Goal: Information Seeking & Learning: Check status

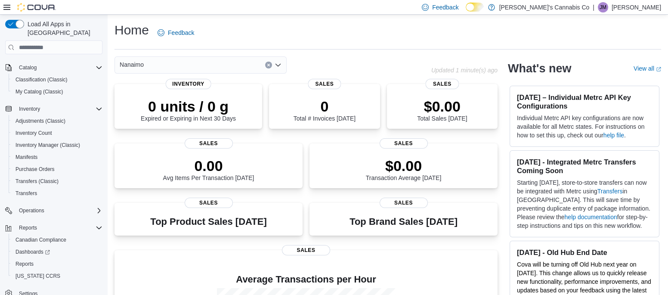
scroll to position [53, 0]
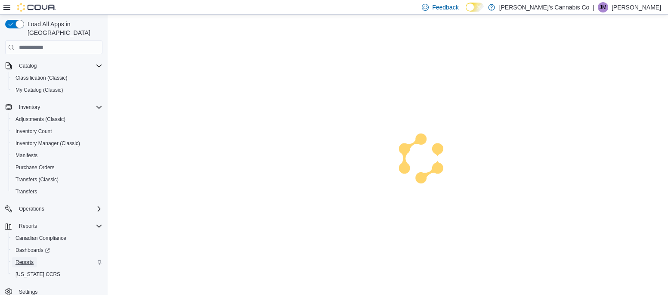
click at [19, 259] on span "Reports" at bounding box center [25, 262] width 18 height 7
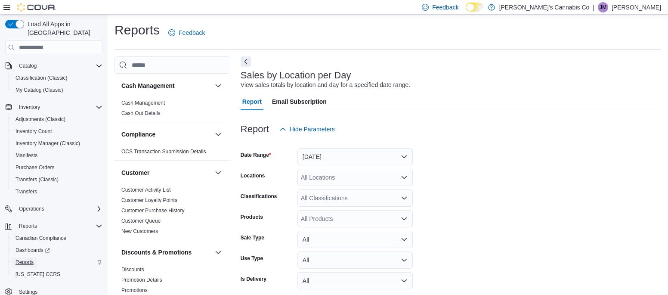
scroll to position [20, 0]
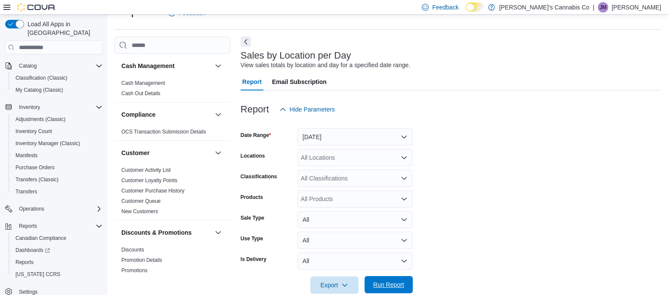
click at [377, 283] on span "Run Report" at bounding box center [388, 284] width 31 height 9
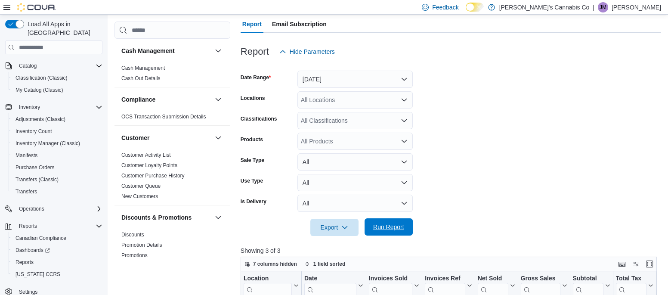
scroll to position [81, 0]
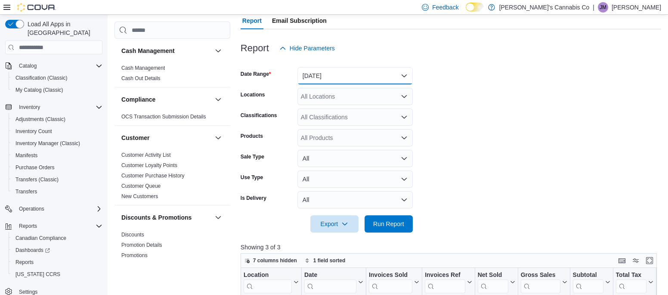
click at [316, 70] on button "Yesterday" at bounding box center [355, 75] width 115 height 17
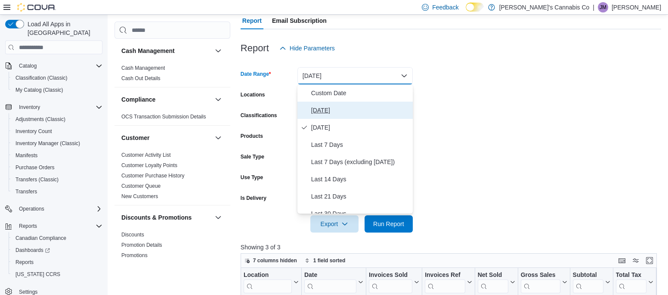
click at [321, 111] on span "Today" at bounding box center [360, 110] width 98 height 10
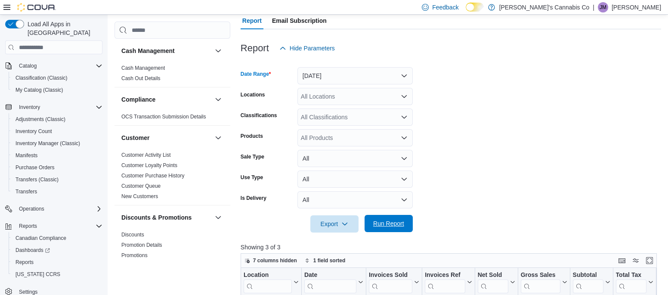
click at [377, 220] on span "Run Report" at bounding box center [388, 223] width 31 height 9
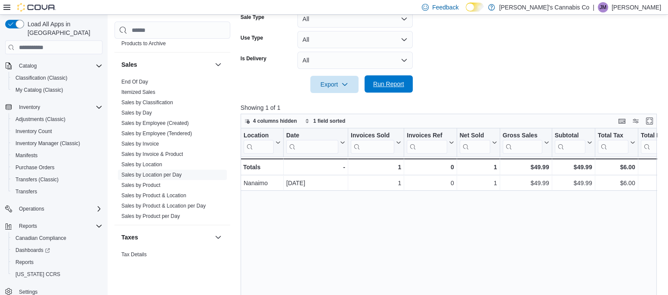
scroll to position [559, 0]
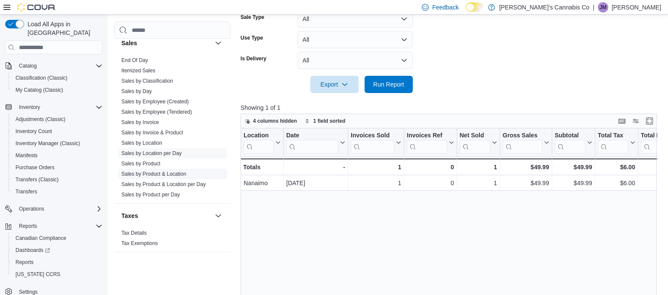
click at [134, 174] on link "Sales by Product & Location" at bounding box center [153, 174] width 65 height 6
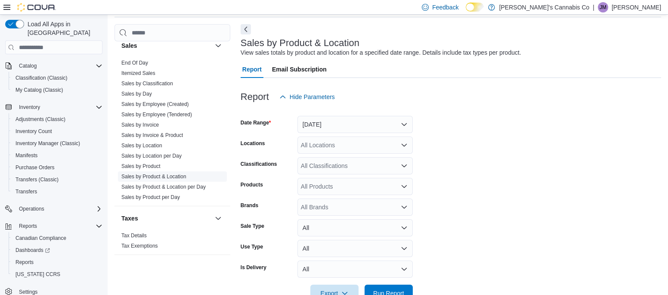
scroll to position [20, 0]
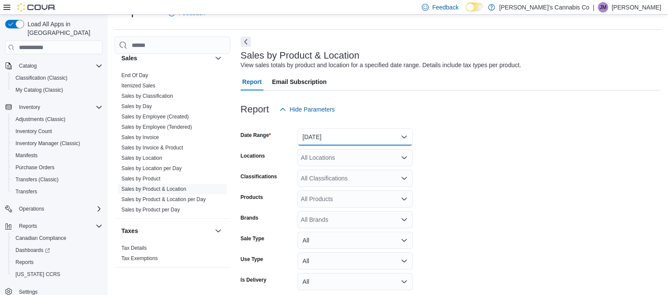
click at [309, 139] on button "Yesterday" at bounding box center [355, 136] width 115 height 17
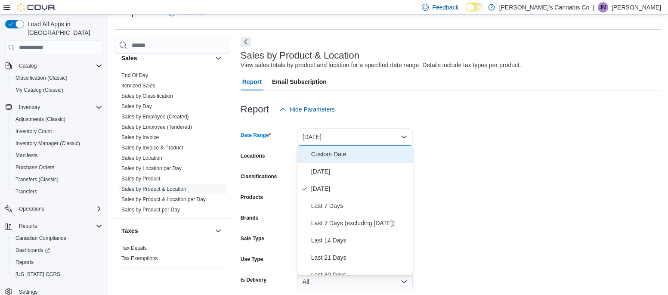
click at [320, 152] on span "Custom Date" at bounding box center [360, 154] width 98 height 10
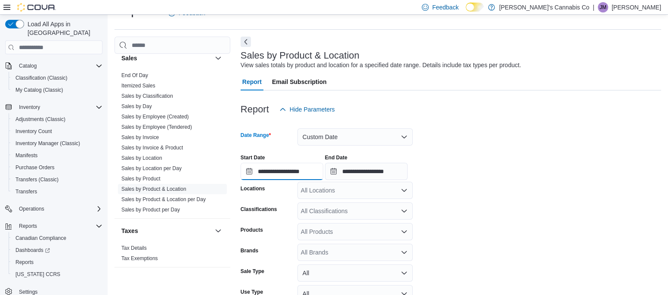
click at [247, 176] on input "**********" at bounding box center [282, 171] width 83 height 17
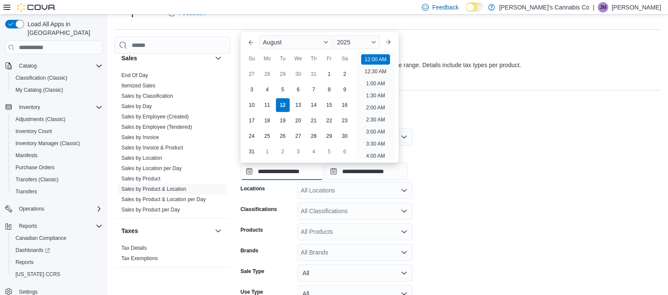
scroll to position [27, 0]
click at [250, 88] on div "3" at bounding box center [251, 89] width 15 height 15
type input "**********"
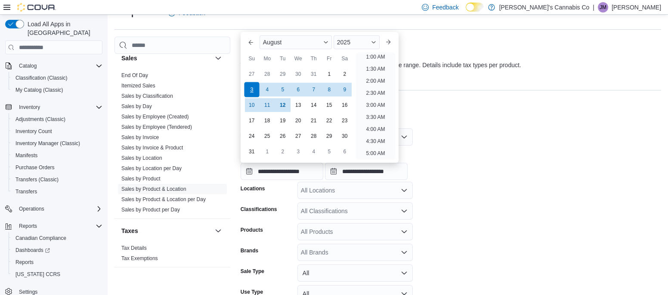
scroll to position [2, 0]
click at [481, 207] on form "**********" at bounding box center [451, 232] width 421 height 229
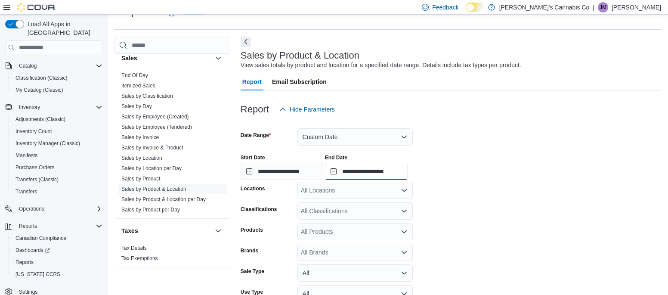
click at [356, 170] on input "**********" at bounding box center [366, 171] width 83 height 17
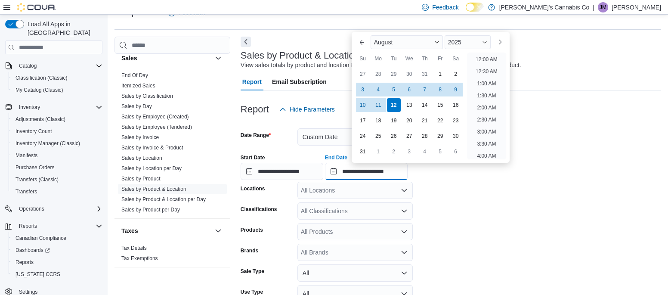
scroll to position [473, 0]
click at [456, 89] on div "9" at bounding box center [455, 89] width 15 height 15
type input "**********"
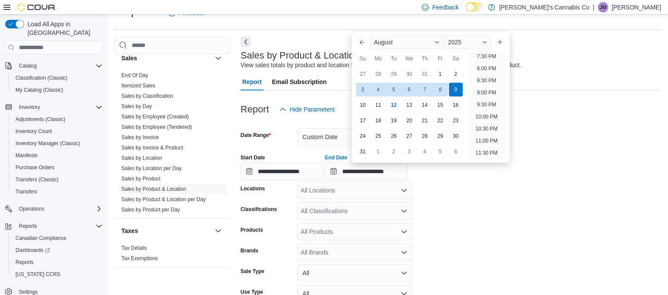
click at [501, 200] on form "**********" at bounding box center [451, 232] width 421 height 229
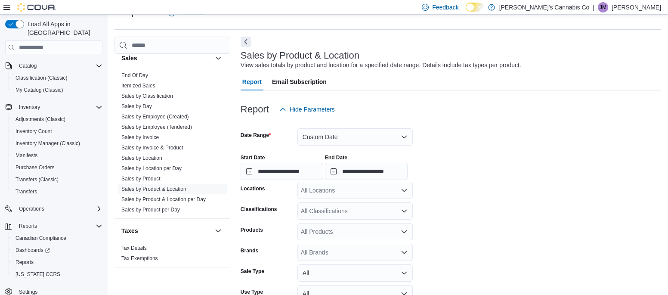
click at [307, 190] on div "All Locations" at bounding box center [355, 190] width 115 height 17
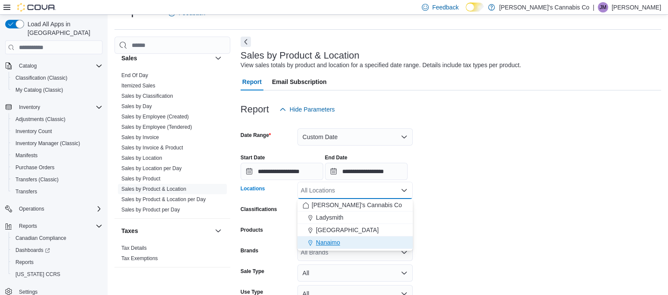
click at [319, 243] on span "Nanaimo" at bounding box center [328, 242] width 24 height 9
click at [451, 246] on form "**********" at bounding box center [451, 232] width 421 height 229
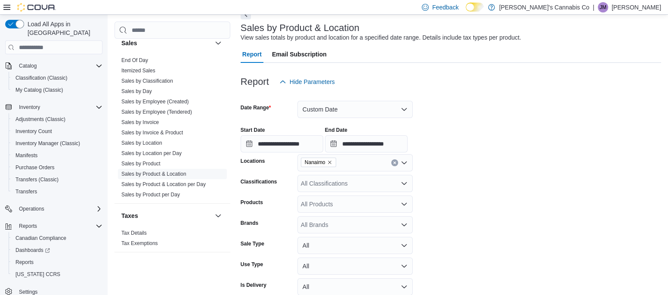
scroll to position [89, 0]
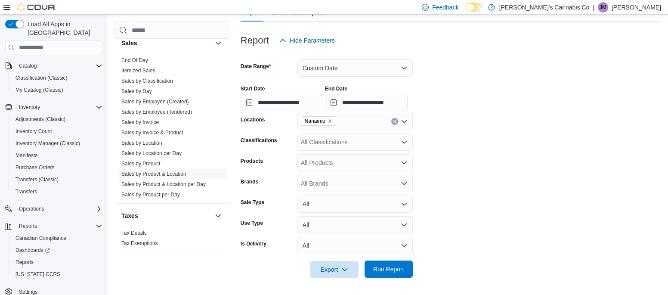
click at [393, 272] on span "Run Report" at bounding box center [388, 269] width 31 height 9
click at [340, 272] on span "Export" at bounding box center [335, 269] width 38 height 17
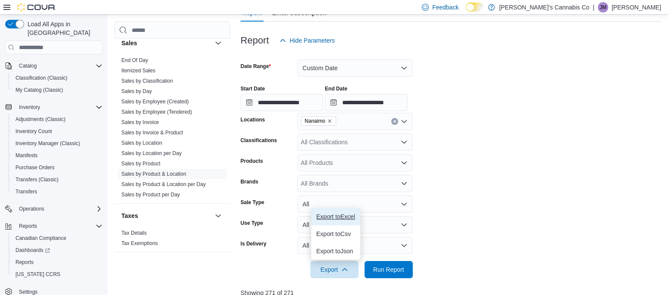
click at [332, 214] on span "Export to Excel" at bounding box center [335, 216] width 39 height 7
click at [168, 153] on link "Sales by Location per Day" at bounding box center [151, 153] width 60 height 6
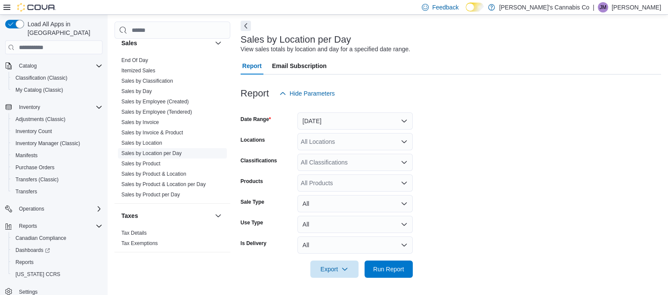
scroll to position [35, 0]
click at [346, 115] on button "Yesterday" at bounding box center [355, 121] width 115 height 17
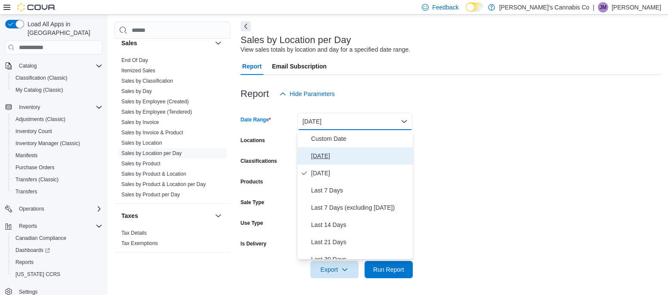
click at [341, 151] on span "Today" at bounding box center [360, 156] width 98 height 10
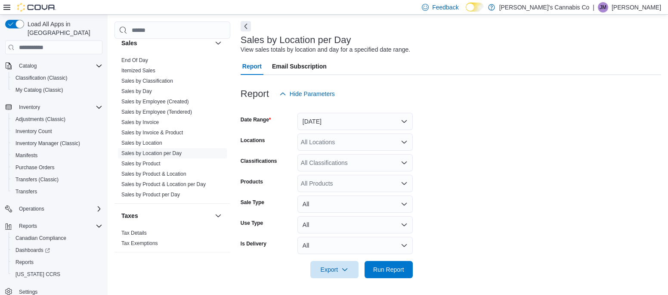
click at [505, 148] on form "Date Range Today Locations All Locations Classifications All Classifications Pr…" at bounding box center [451, 190] width 421 height 176
click at [402, 277] on span "Run Report" at bounding box center [389, 269] width 38 height 17
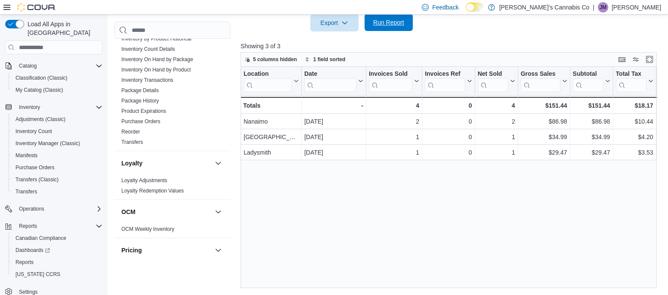
scroll to position [266, 0]
click at [138, 99] on link "Package History" at bounding box center [139, 100] width 37 height 6
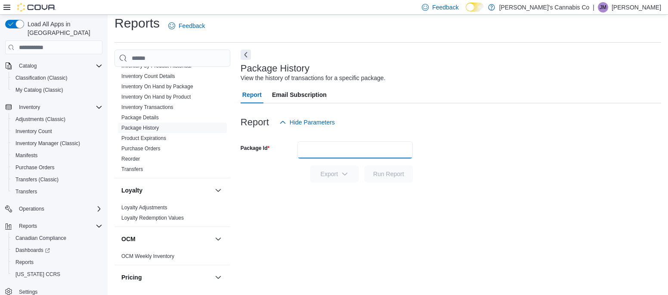
click at [321, 150] on input "Package Id" at bounding box center [355, 149] width 115 height 17
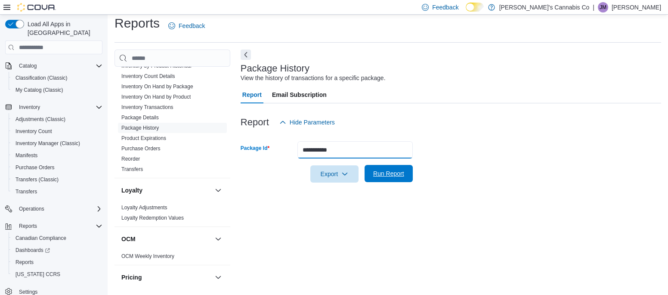
type input "**********"
click at [383, 174] on span "Run Report" at bounding box center [388, 173] width 31 height 9
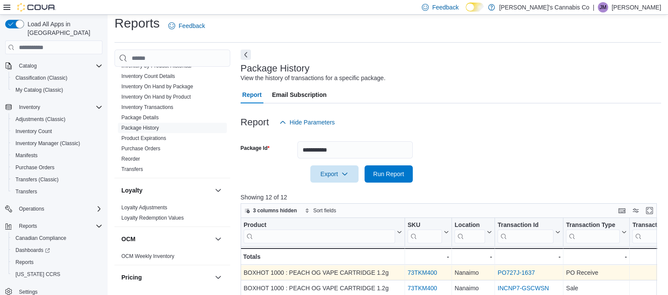
click at [508, 273] on link "PO727J-1637" at bounding box center [516, 272] width 37 height 7
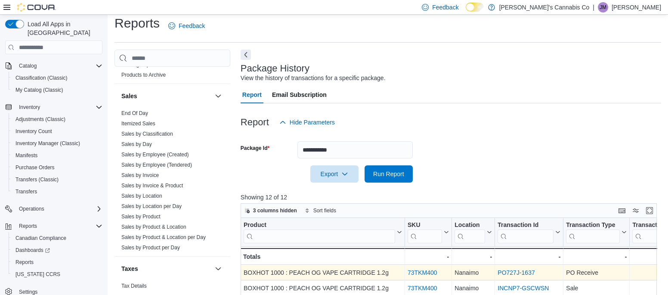
scroll to position [535, 0]
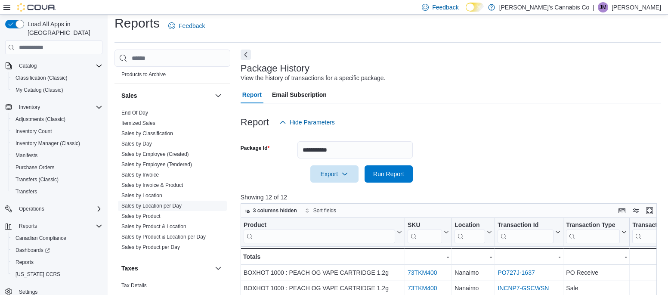
click at [152, 207] on link "Sales by Location per Day" at bounding box center [151, 206] width 60 height 6
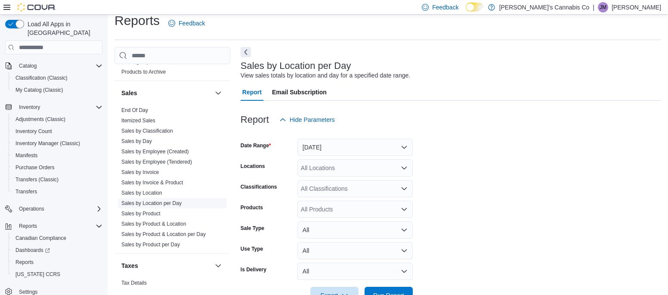
scroll to position [20, 0]
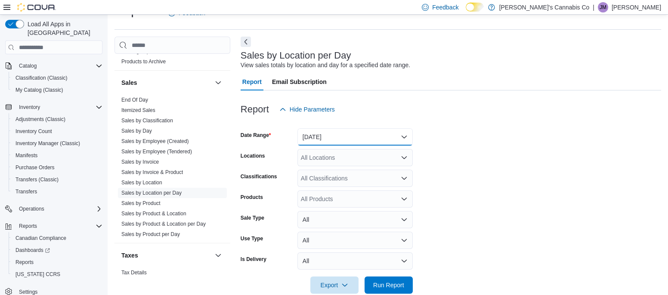
click at [316, 139] on button "Yesterday" at bounding box center [355, 136] width 115 height 17
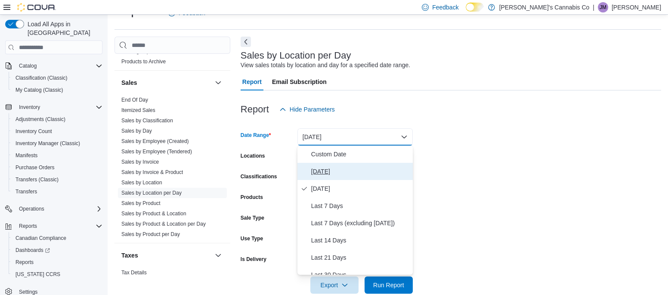
click at [319, 173] on span "Today" at bounding box center [360, 171] width 98 height 10
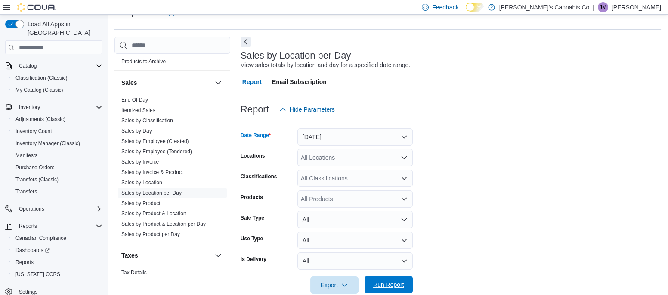
click at [383, 290] on span "Run Report" at bounding box center [389, 284] width 38 height 17
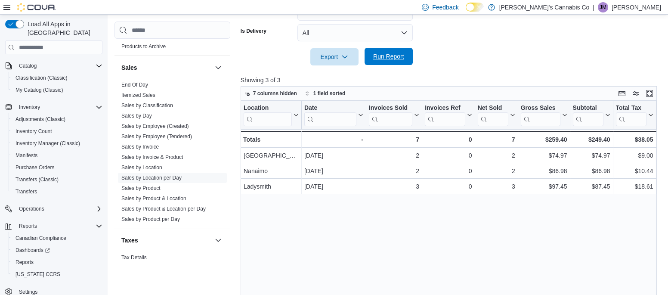
scroll to position [257, 0]
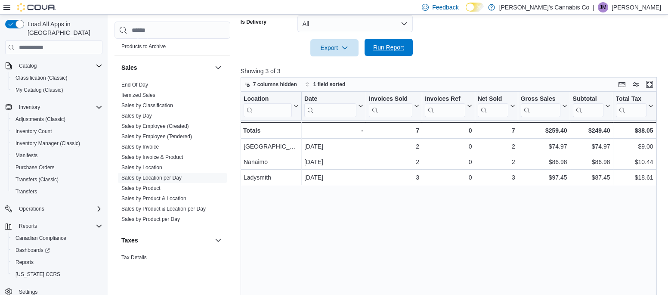
click at [384, 46] on span "Run Report" at bounding box center [388, 47] width 31 height 9
click at [380, 53] on span "Run Report" at bounding box center [389, 47] width 38 height 17
click at [400, 54] on span "Run Report" at bounding box center [389, 47] width 38 height 17
click at [378, 47] on span "Run Report" at bounding box center [388, 47] width 31 height 9
click at [387, 47] on span "Run Report" at bounding box center [388, 47] width 31 height 9
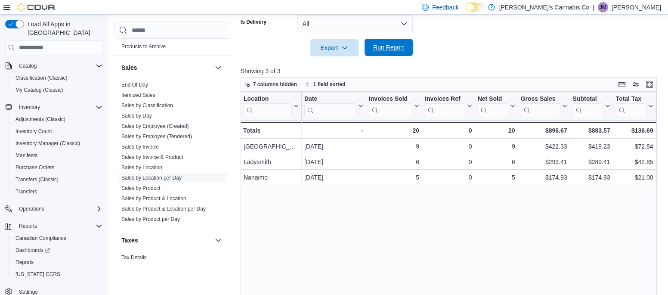
click at [386, 48] on span "Run Report" at bounding box center [388, 47] width 31 height 9
click at [386, 45] on span "Run Report" at bounding box center [388, 47] width 31 height 9
click at [393, 54] on span "Run Report" at bounding box center [389, 47] width 38 height 17
click at [395, 42] on span "Run Report" at bounding box center [389, 47] width 38 height 17
click at [384, 47] on span "Run Report" at bounding box center [388, 47] width 31 height 9
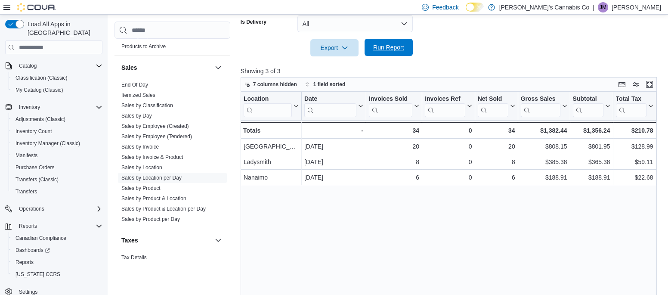
click at [380, 42] on span "Run Report" at bounding box center [389, 47] width 38 height 17
click at [382, 45] on span "Run Report" at bounding box center [388, 47] width 31 height 9
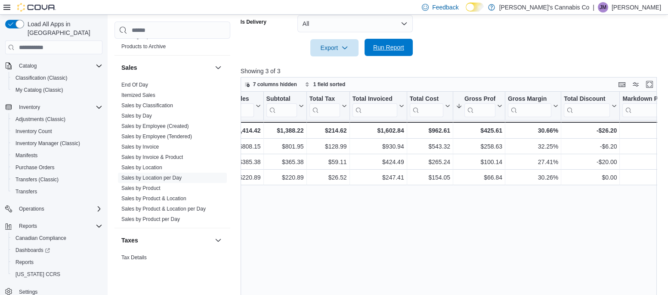
scroll to position [0, 307]
click at [399, 42] on span "Run Report" at bounding box center [389, 47] width 38 height 17
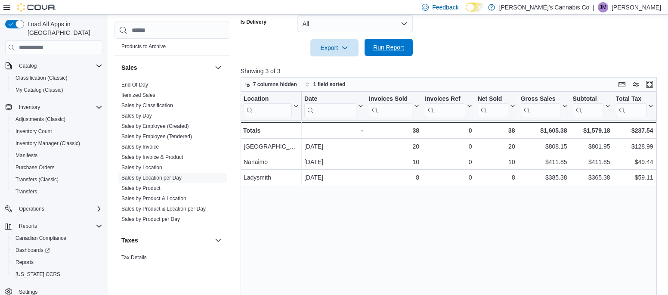
click at [378, 50] on span "Run Report" at bounding box center [388, 47] width 31 height 9
click at [396, 52] on span "Run Report" at bounding box center [389, 47] width 38 height 17
click at [383, 47] on span "Run Report" at bounding box center [388, 47] width 31 height 9
click at [400, 54] on span "Run Report" at bounding box center [389, 47] width 38 height 17
click at [384, 49] on span "Run Report" at bounding box center [388, 47] width 31 height 9
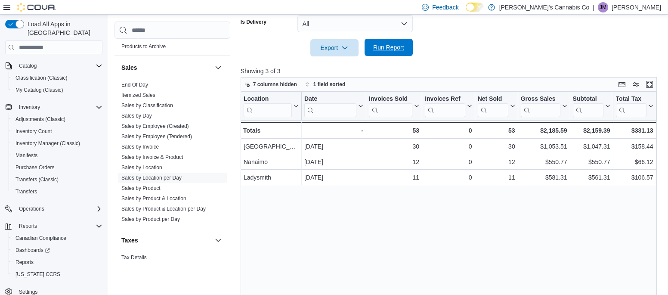
click at [380, 45] on span "Run Report" at bounding box center [388, 47] width 31 height 9
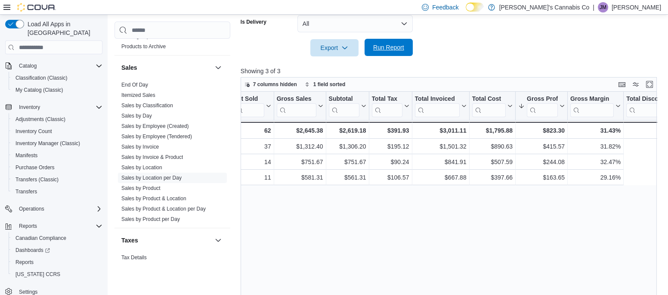
scroll to position [0, 0]
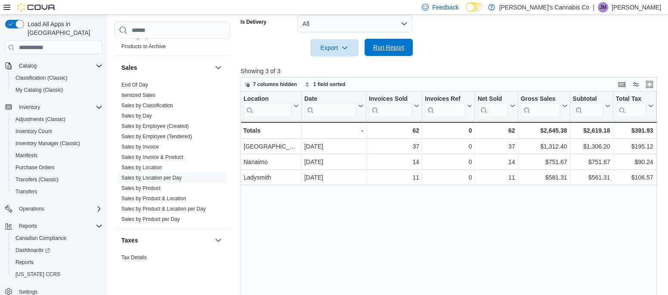
click at [388, 47] on span "Run Report" at bounding box center [388, 47] width 31 height 9
click at [376, 49] on span "Run Report" at bounding box center [388, 47] width 31 height 9
